Goal: Task Accomplishment & Management: Use online tool/utility

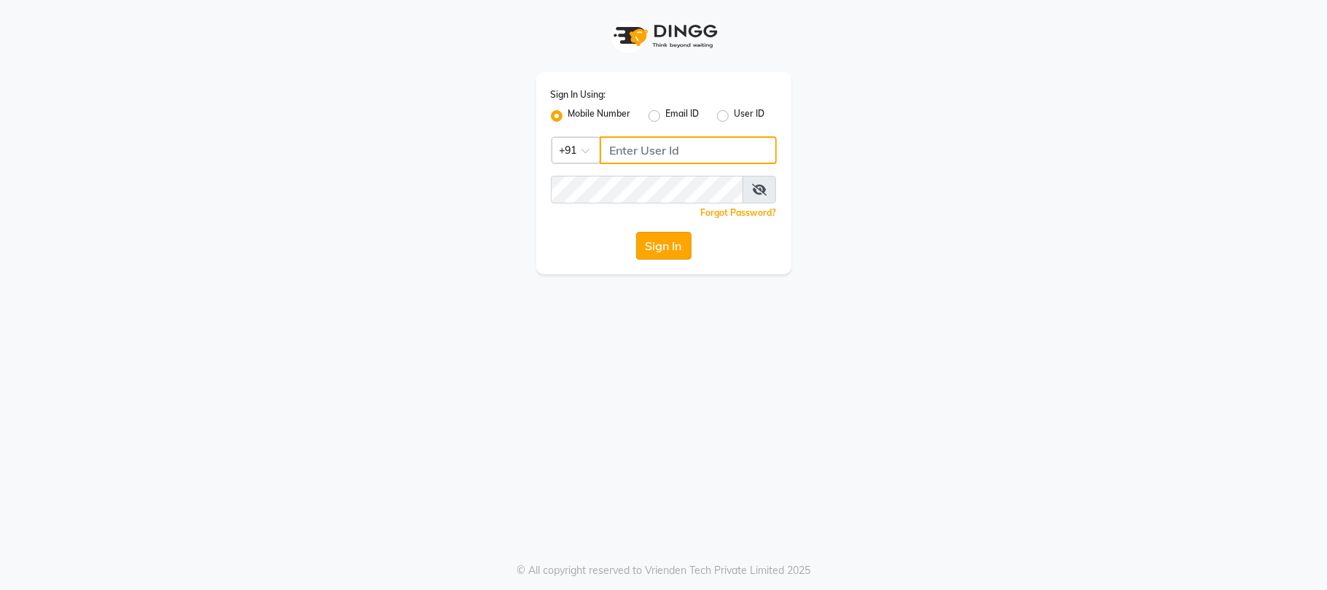
type input "9346469616"
click at [665, 255] on button "Sign In" at bounding box center [663, 246] width 55 height 28
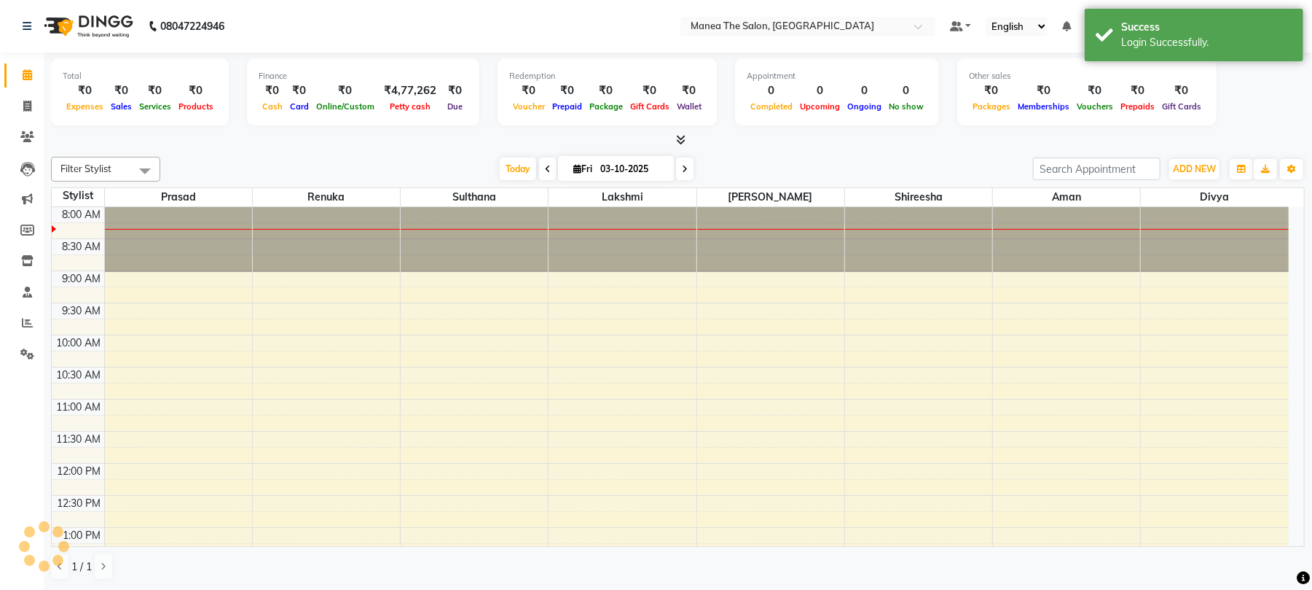
scroll to position [134, 0]
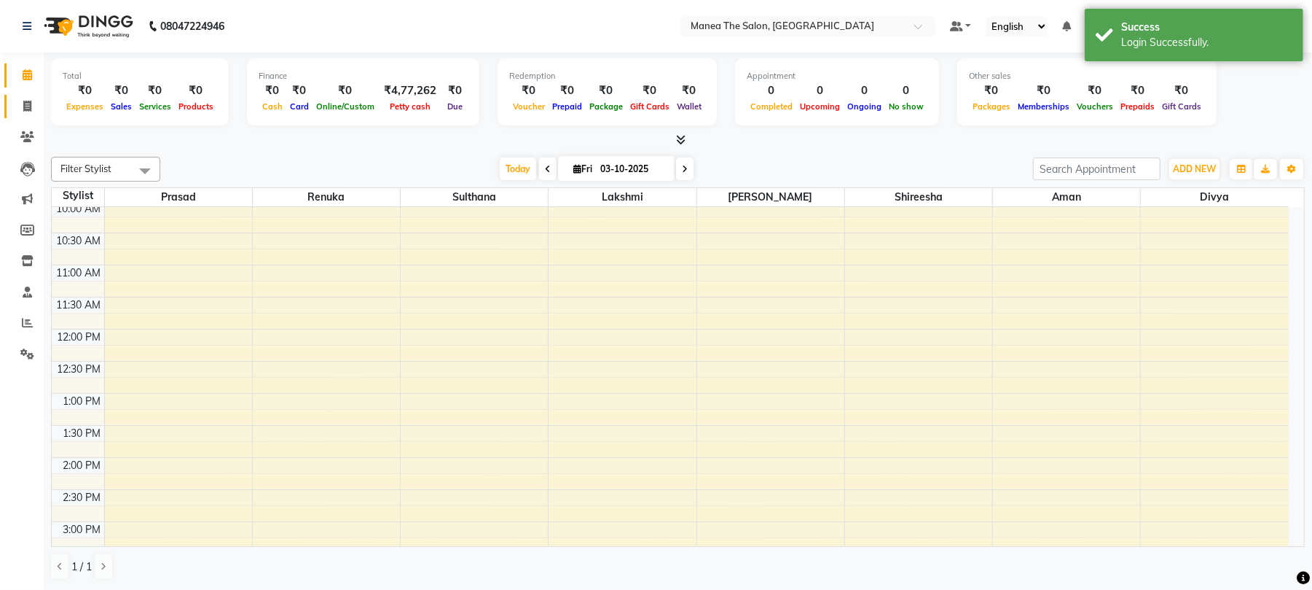
click at [20, 108] on span at bounding box center [28, 106] width 26 height 17
select select "service"
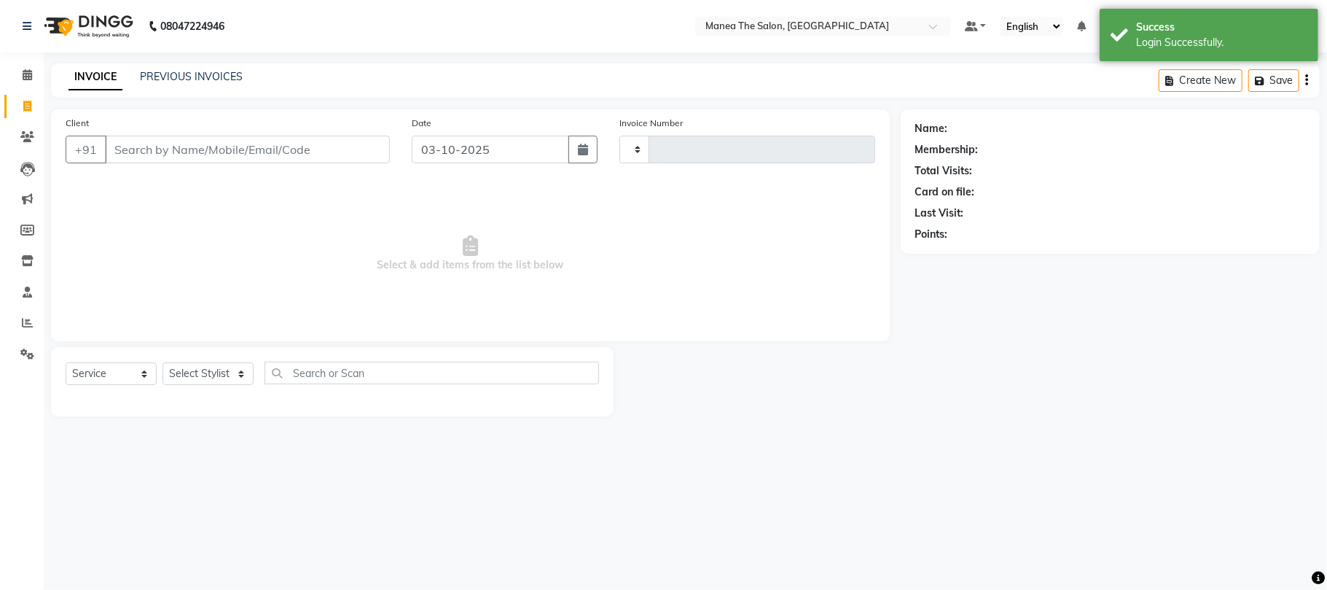
type input "2445"
select select "7351"
click at [22, 322] on icon at bounding box center [27, 322] width 11 height 11
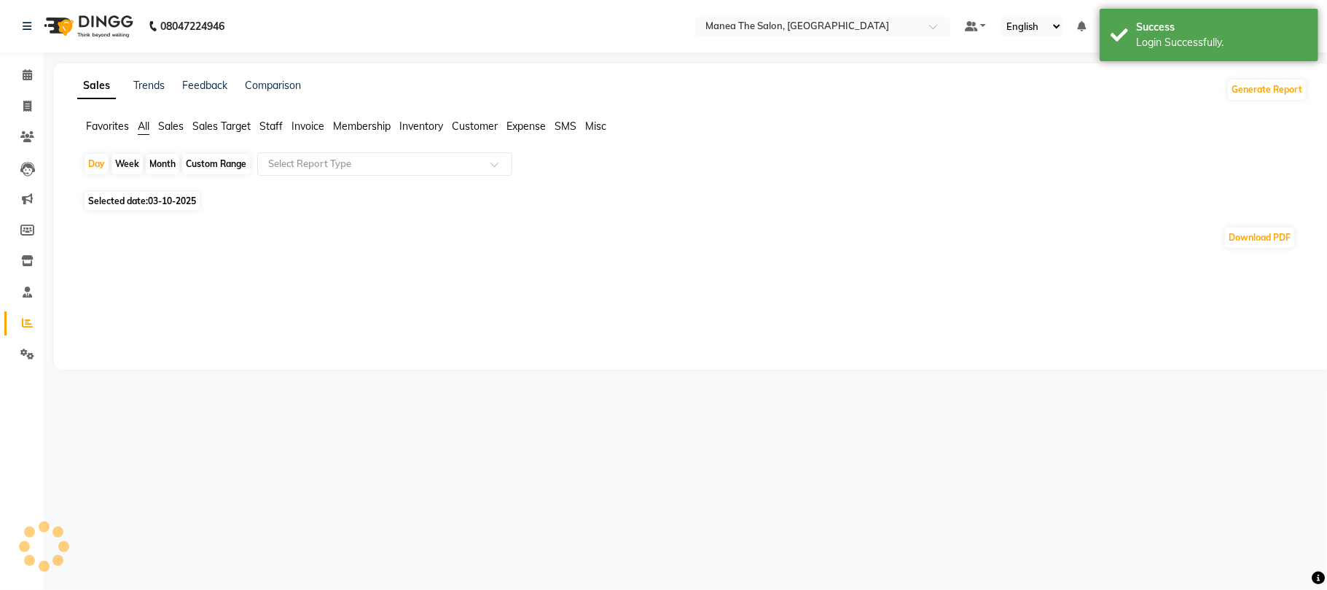
click at [165, 164] on div "Month" at bounding box center [163, 164] width 34 height 20
select select "10"
select select "2025"
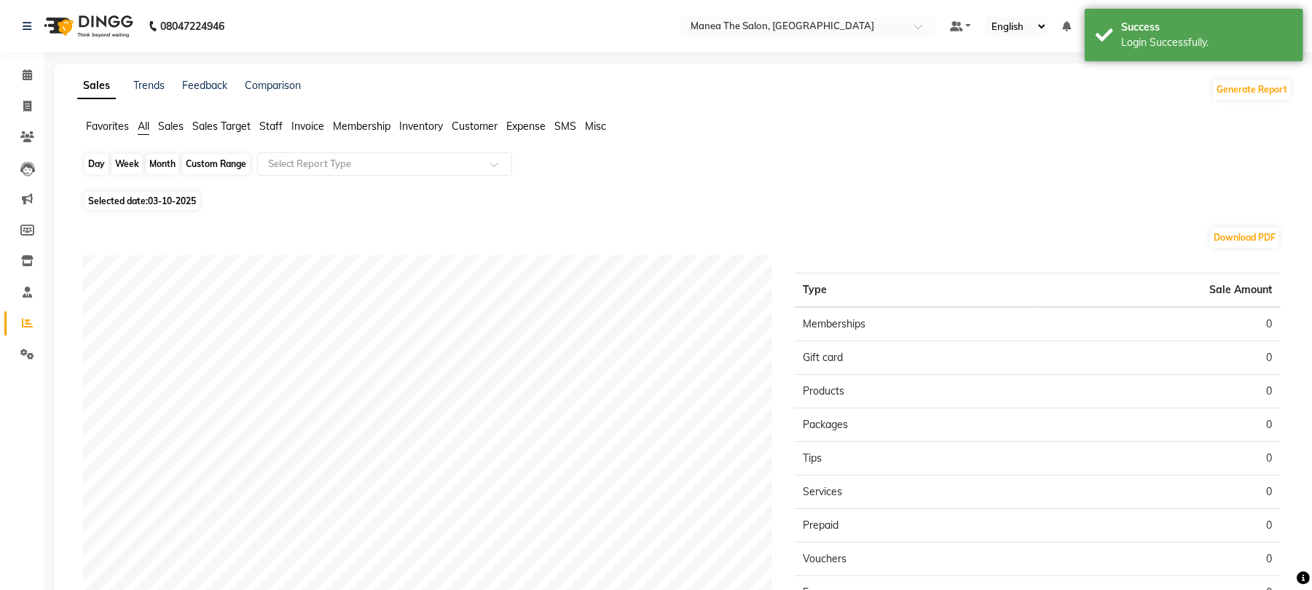
drag, startPoint x: 173, startPoint y: 172, endPoint x: 152, endPoint y: 164, distance: 22.6
click at [173, 172] on div "Month" at bounding box center [163, 164] width 34 height 20
select select "10"
select select "2025"
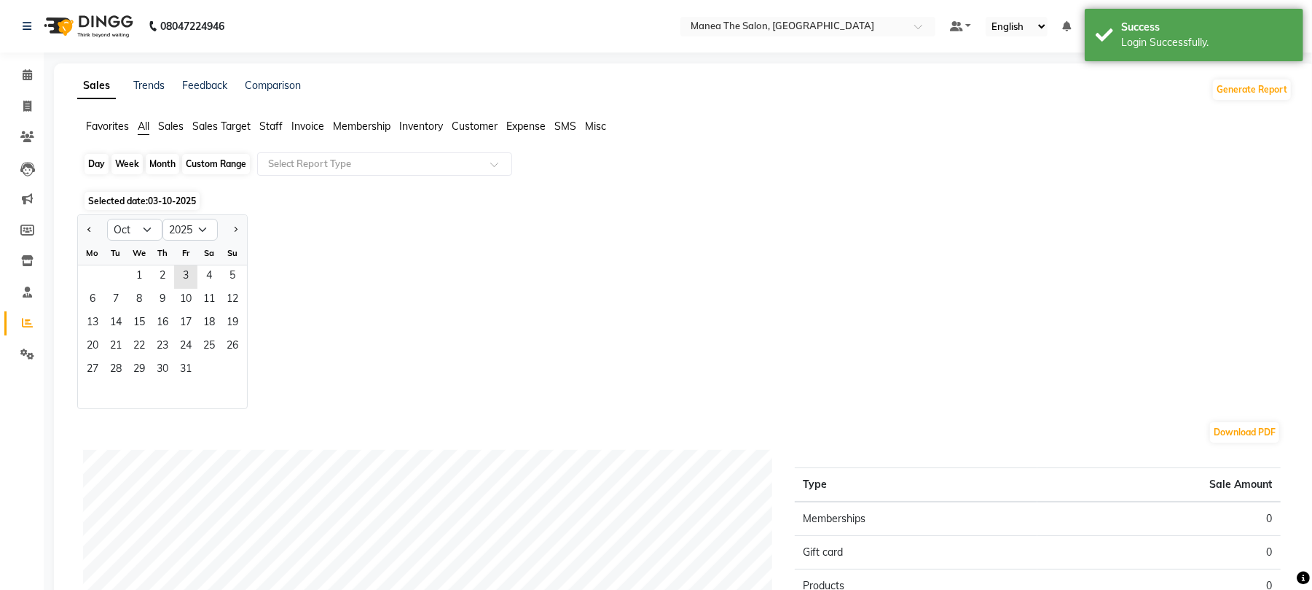
click at [160, 163] on div "Month" at bounding box center [163, 164] width 34 height 20
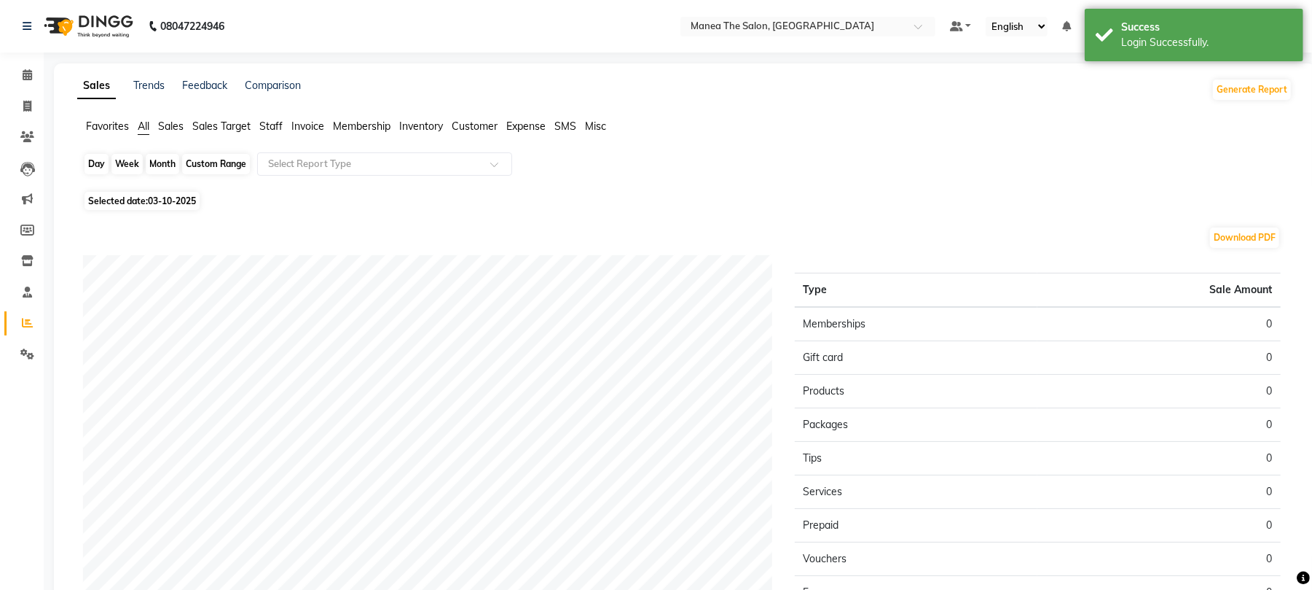
click at [160, 167] on div "Month" at bounding box center [163, 164] width 34 height 20
select select "10"
select select "2025"
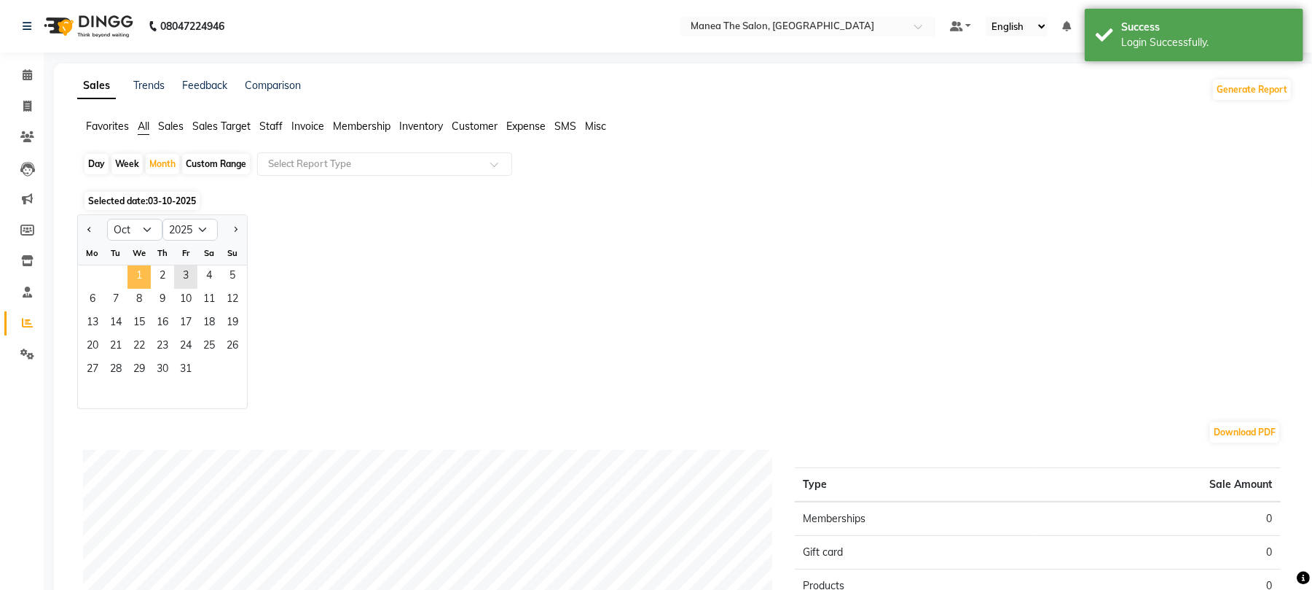
click at [137, 281] on span "1" at bounding box center [139, 276] width 23 height 23
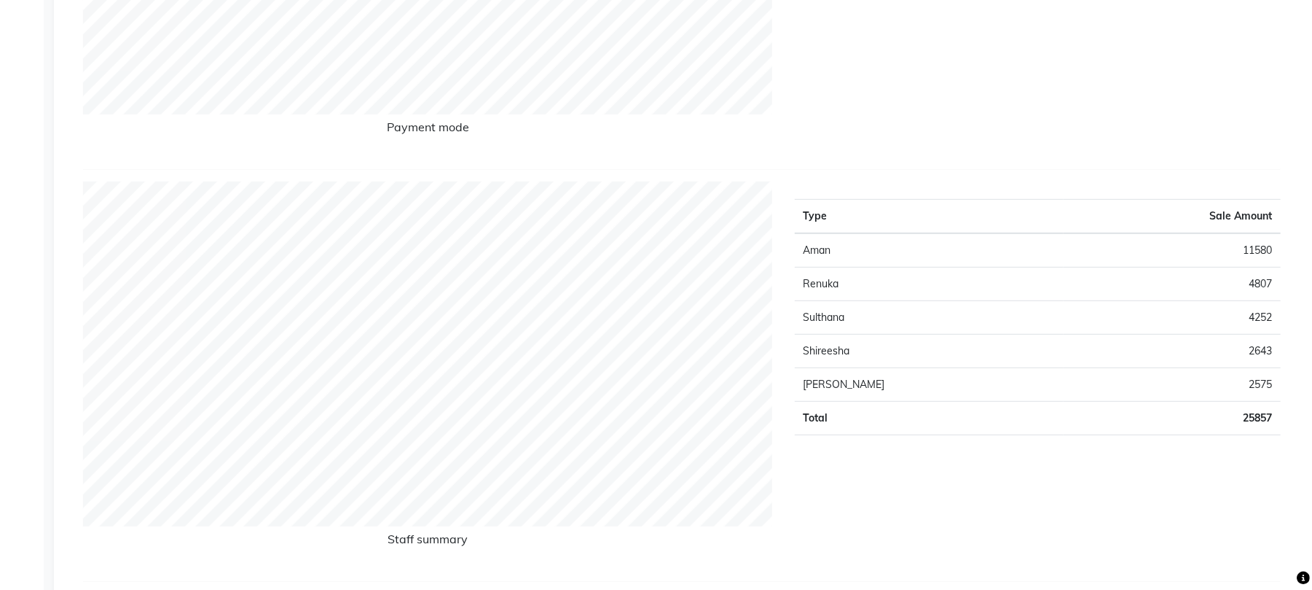
scroll to position [583, 0]
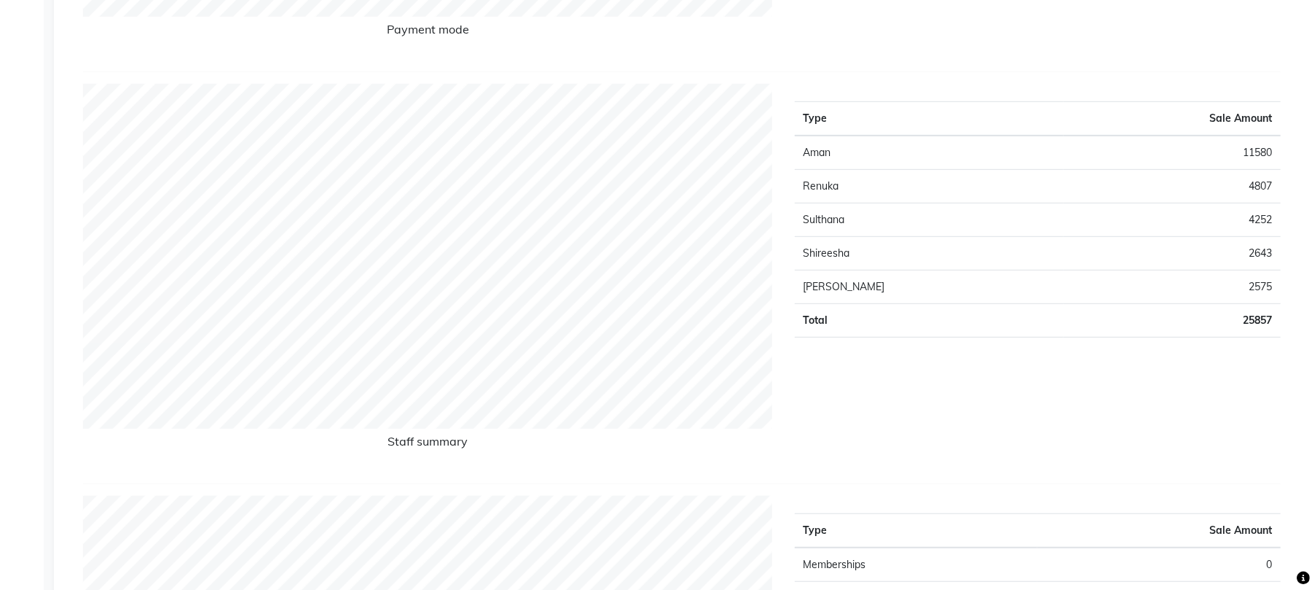
click at [934, 429] on div "Type Sale Amount Aman 11580 Renuka 4807 Sulthana 4252 [PERSON_NAME] 2643 [PERSO…" at bounding box center [1038, 278] width 509 height 388
click at [990, 251] on td "Shireesha" at bounding box center [929, 254] width 269 height 34
click at [1167, 251] on td "2643" at bounding box center [1172, 254] width 217 height 34
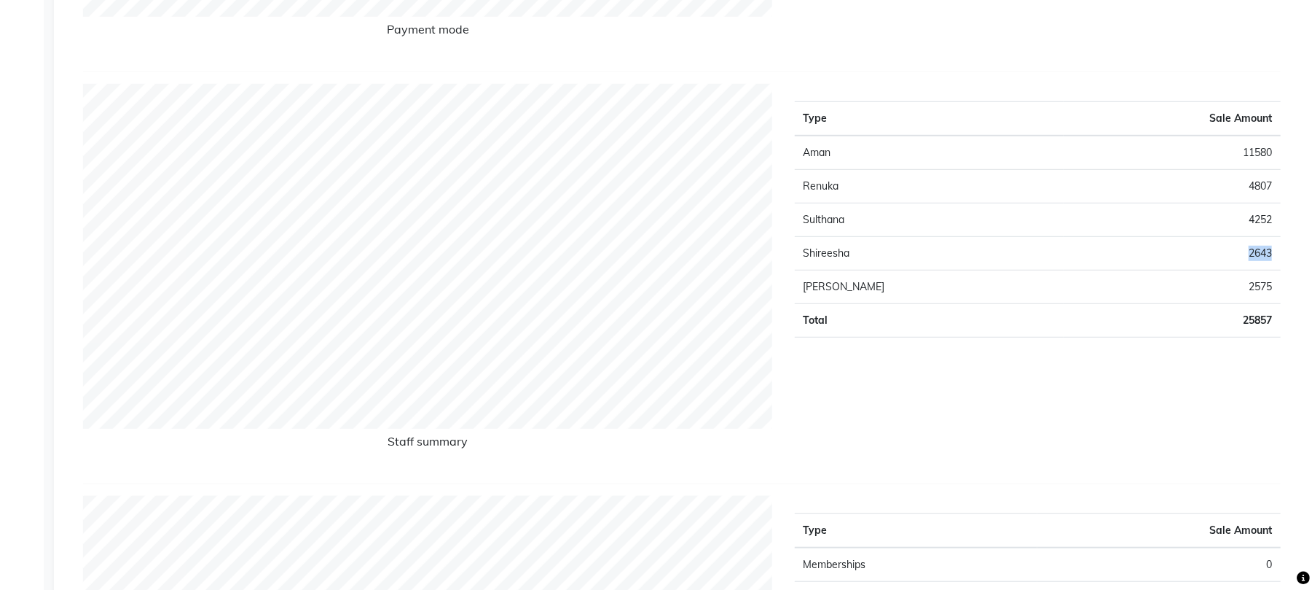
click at [1167, 251] on td "2643" at bounding box center [1172, 254] width 217 height 34
click at [1022, 439] on div "Type Sale Amount Aman 11580 Renuka 4807 Sulthana 4252 [PERSON_NAME] 2643 [PERSO…" at bounding box center [1038, 278] width 509 height 388
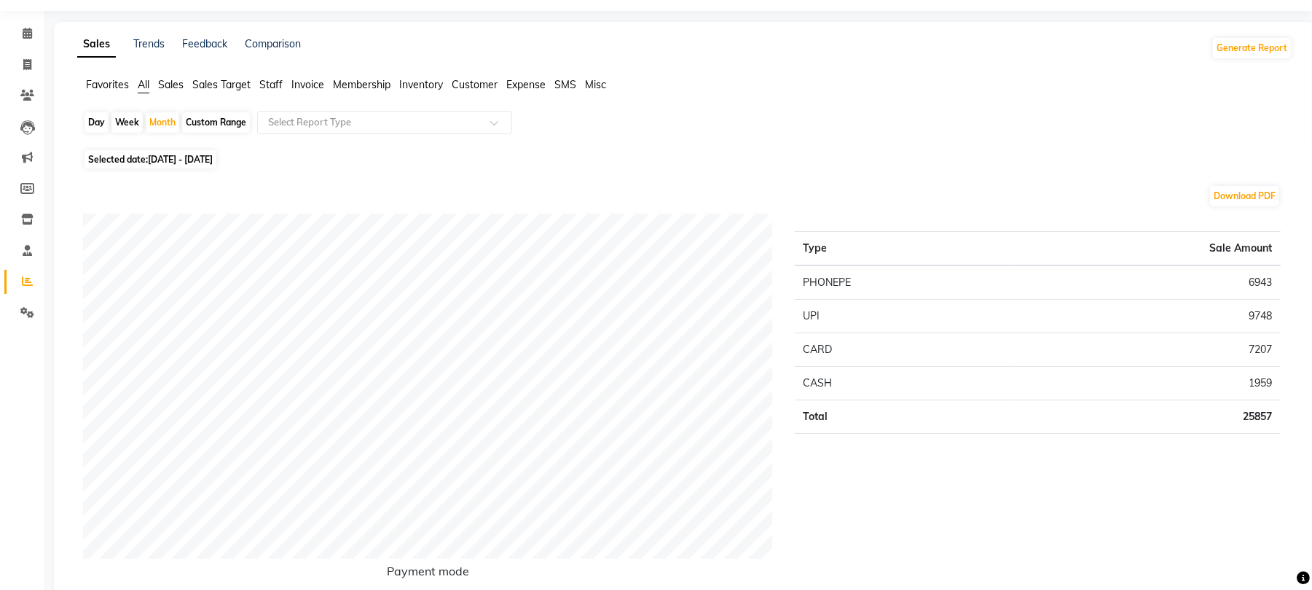
scroll to position [0, 0]
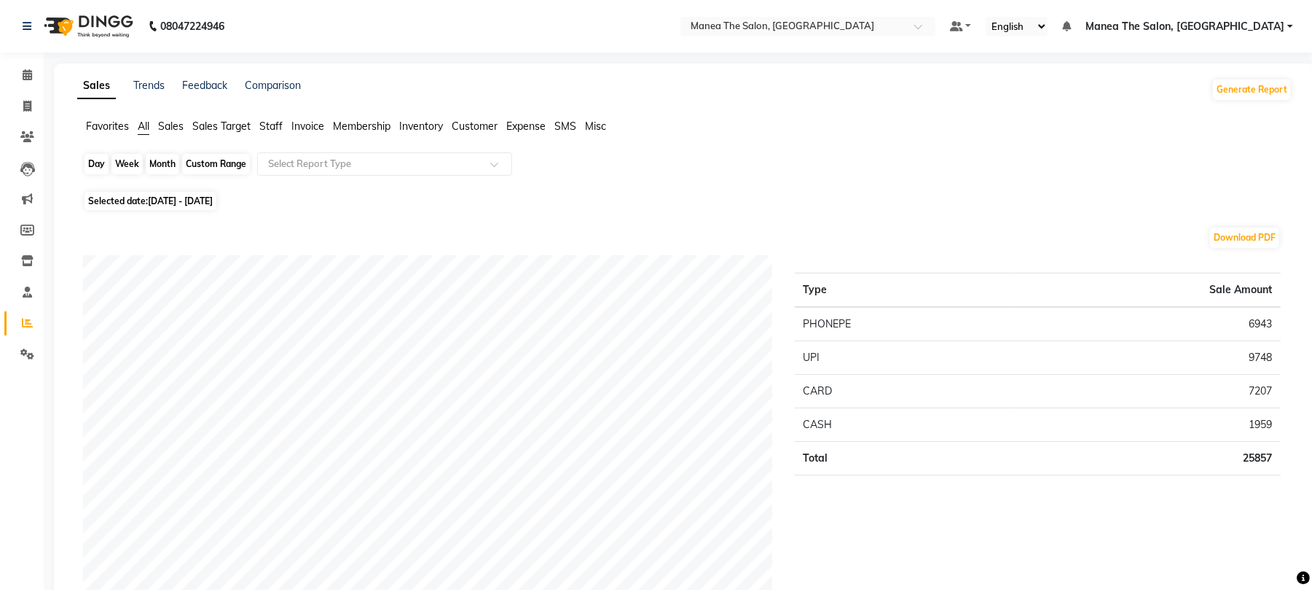
click at [173, 166] on div "Month" at bounding box center [163, 164] width 34 height 20
select select "10"
select select "2025"
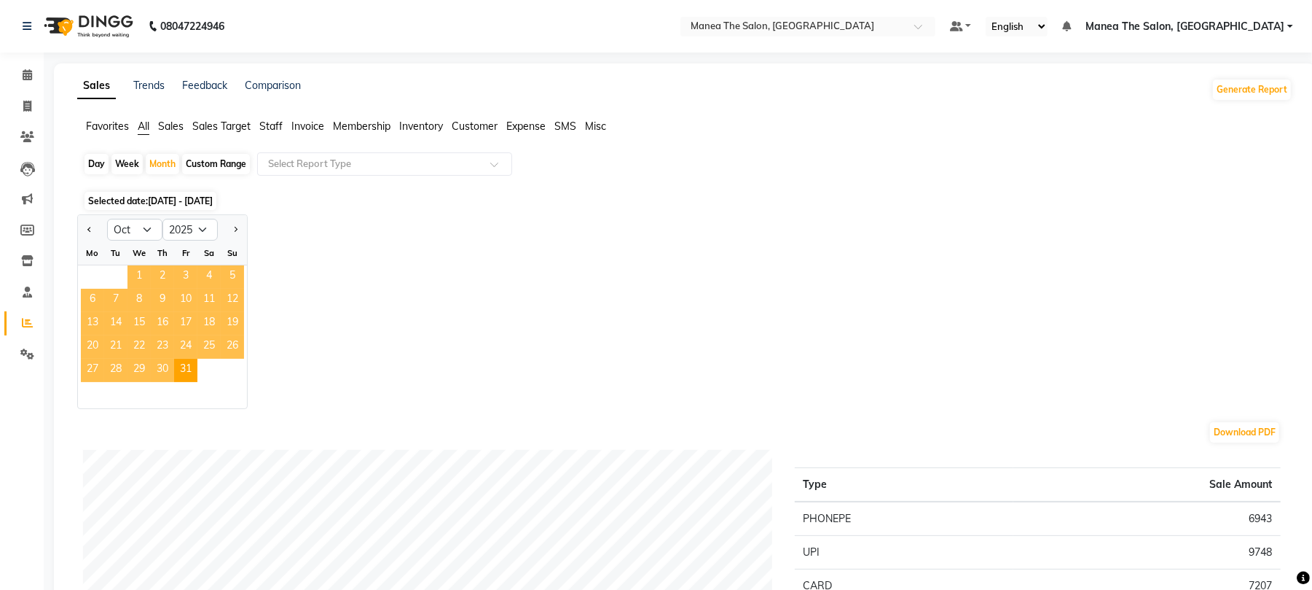
click at [140, 281] on span "1" at bounding box center [139, 276] width 23 height 23
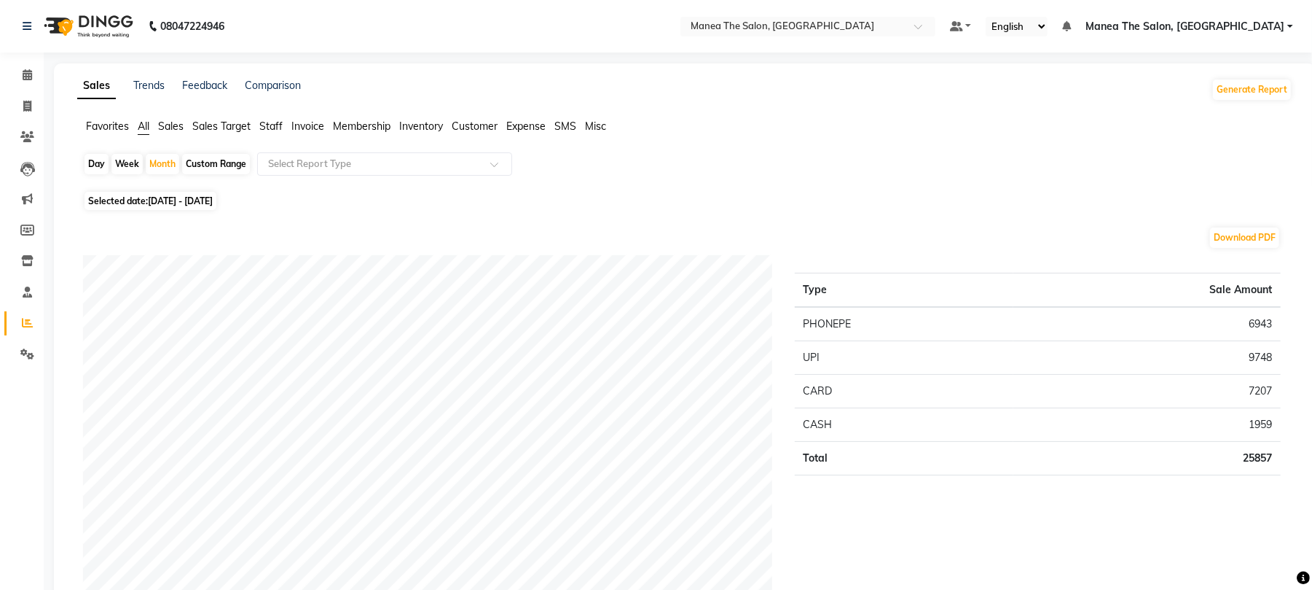
click at [106, 171] on div "Day" at bounding box center [97, 164] width 24 height 20
select select "10"
select select "2025"
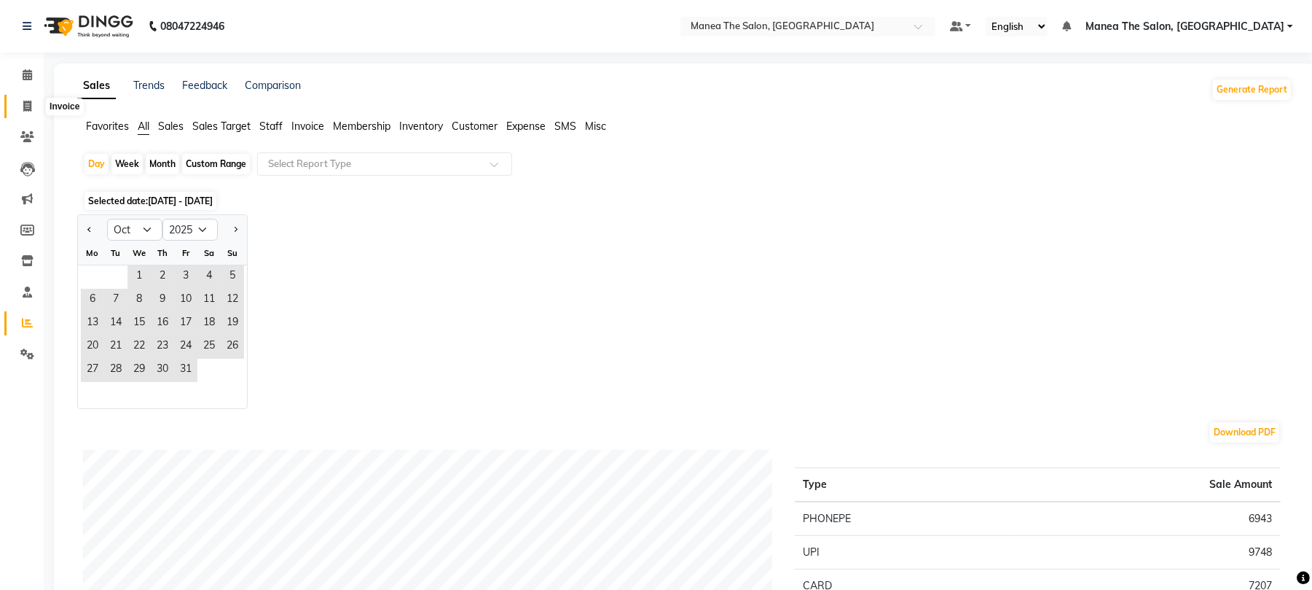
click at [24, 106] on icon at bounding box center [27, 106] width 8 height 11
select select "service"
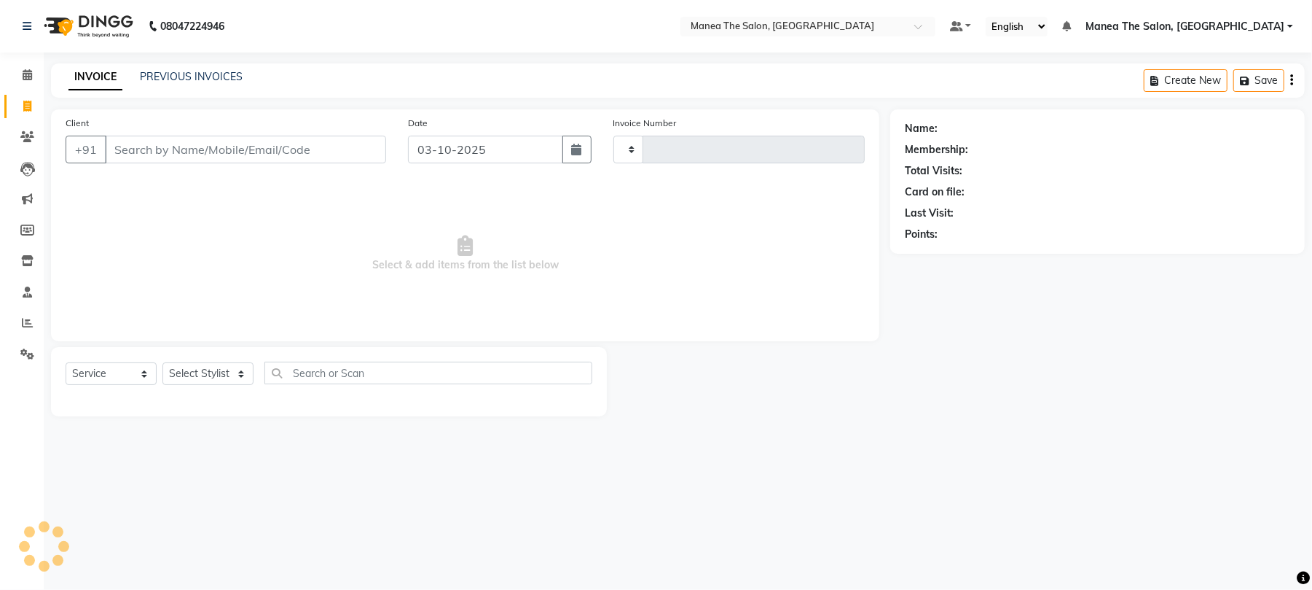
type input "2445"
select select "7351"
